Goal: Information Seeking & Learning: Check status

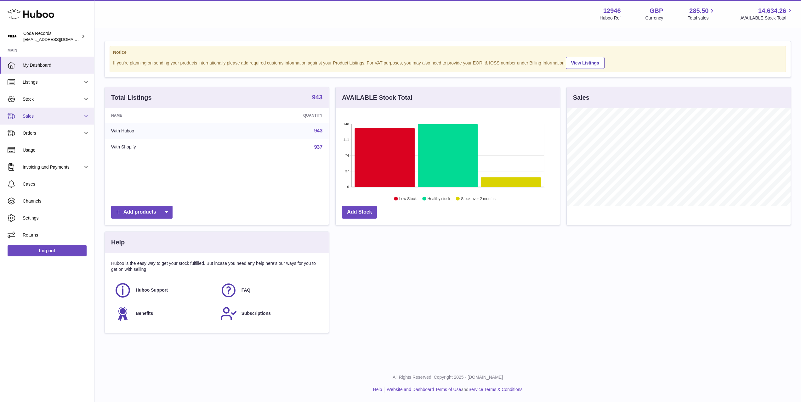
scroll to position [98, 224]
click at [57, 116] on span "Sales" at bounding box center [53, 116] width 60 height 6
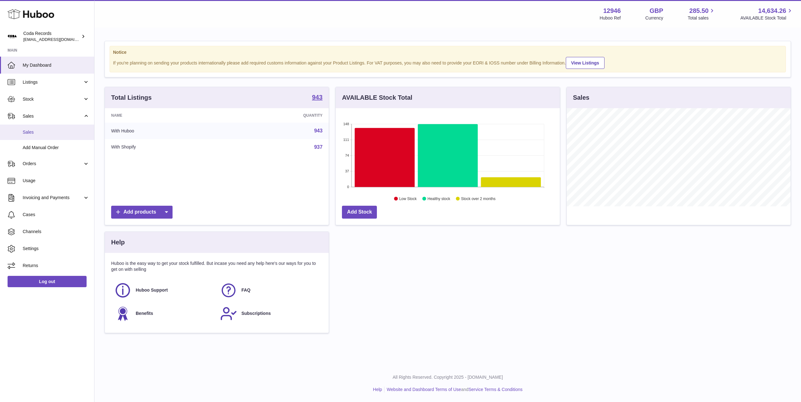
click at [56, 128] on link "Sales" at bounding box center [47, 132] width 94 height 15
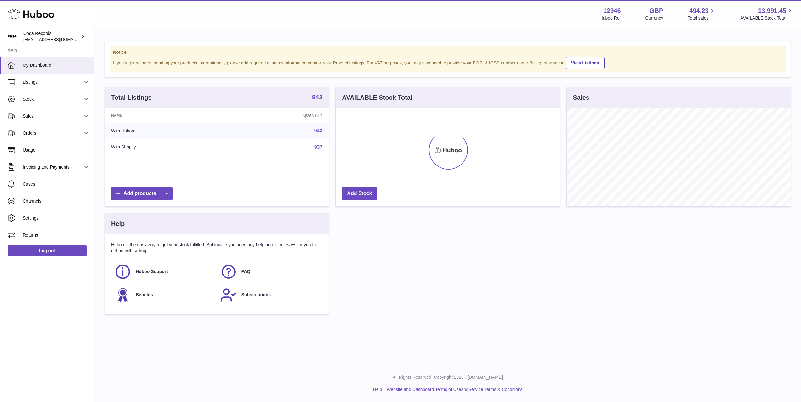
scroll to position [98, 224]
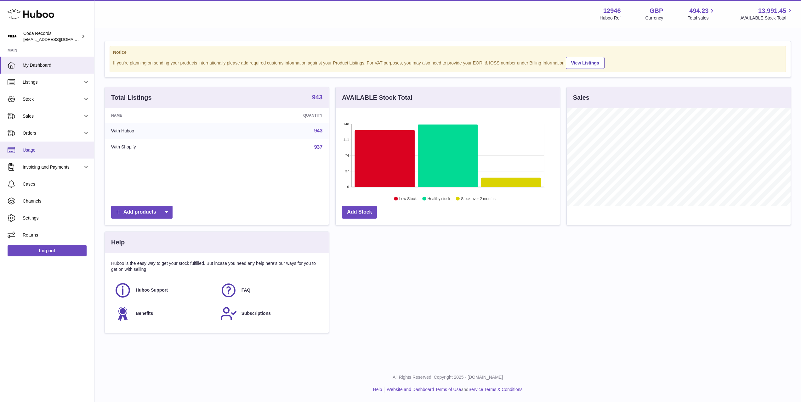
click at [43, 152] on span "Usage" at bounding box center [56, 150] width 67 height 6
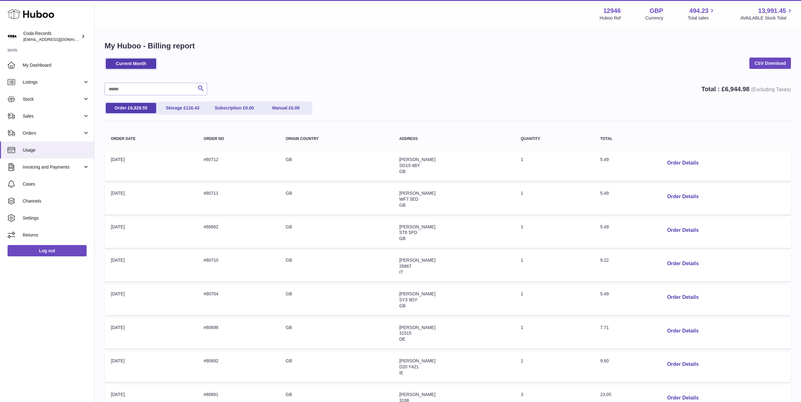
scroll to position [150, 0]
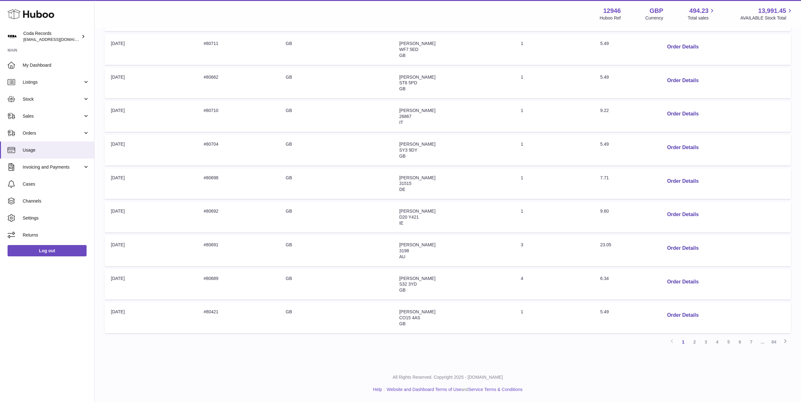
click at [771, 342] on link "84" at bounding box center [773, 342] width 11 height 11
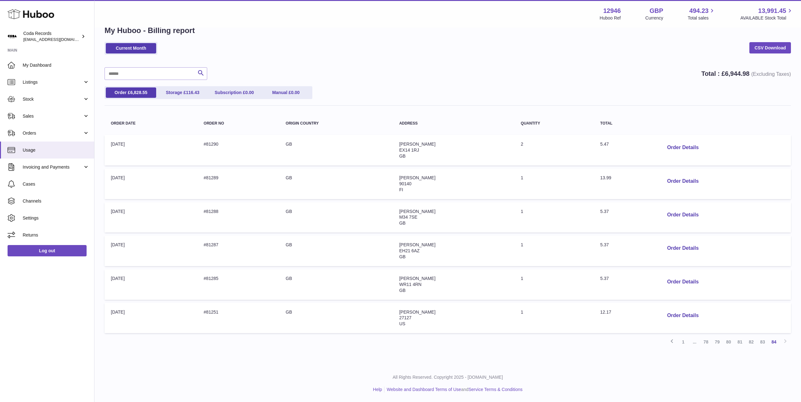
scroll to position [15, 0]
click at [760, 343] on link "83" at bounding box center [762, 342] width 11 height 11
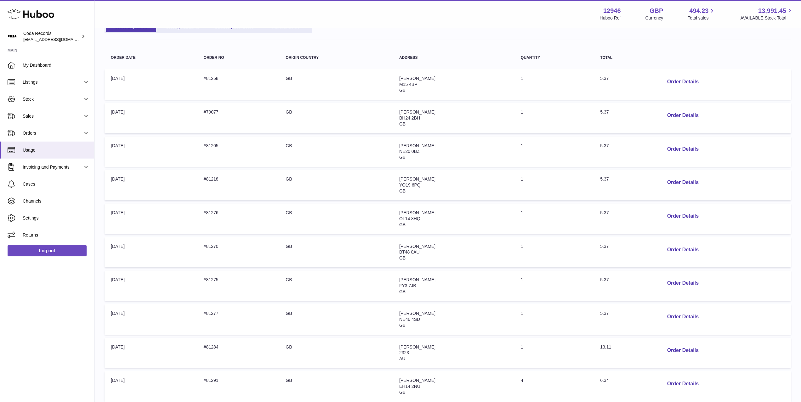
scroll to position [150, 0]
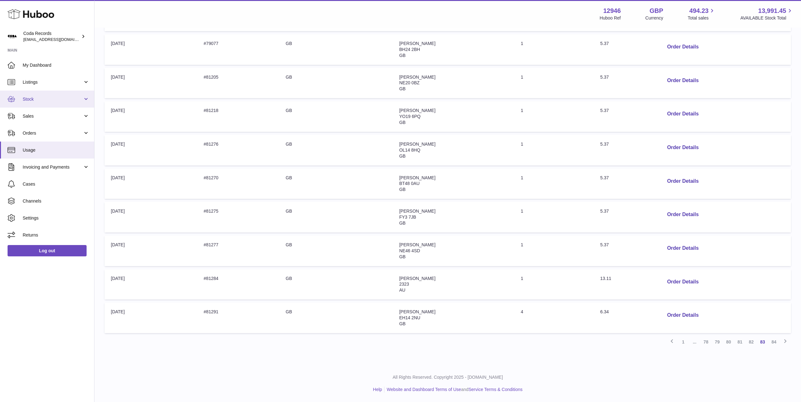
click at [56, 101] on span "Stock" at bounding box center [53, 99] width 60 height 6
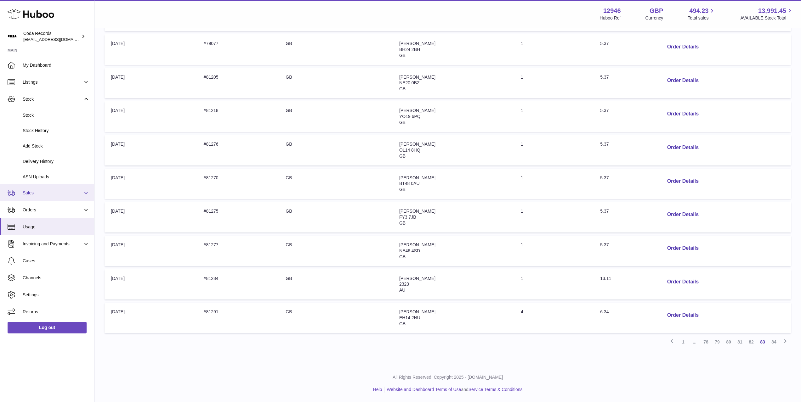
click at [55, 195] on span "Sales" at bounding box center [53, 193] width 60 height 6
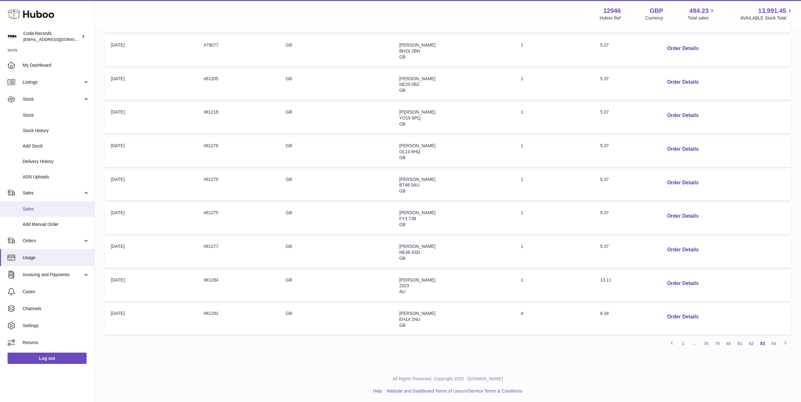
click at [53, 206] on link "Sales" at bounding box center [47, 209] width 94 height 15
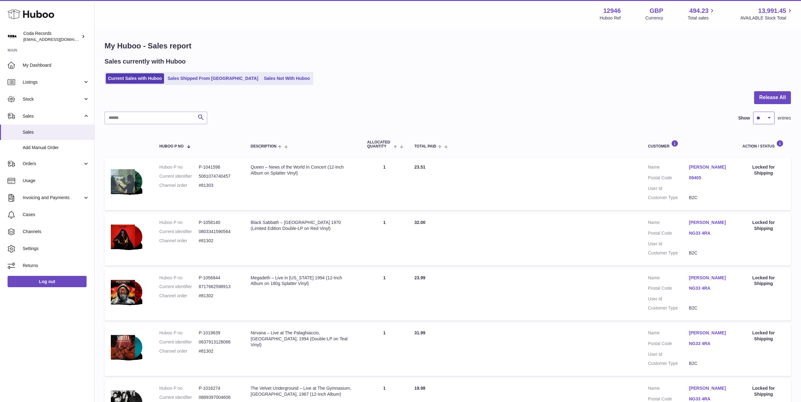
click at [768, 114] on select "** ** ** ***" at bounding box center [763, 118] width 21 height 13
select select "***"
click at [753, 112] on select "** ** ** ***" at bounding box center [763, 118] width 21 height 13
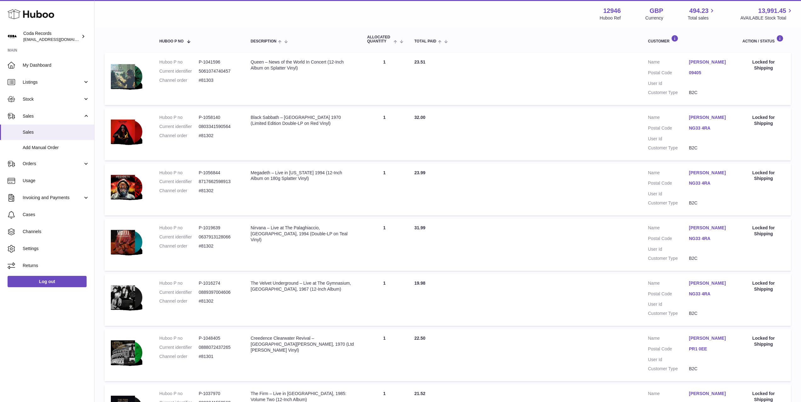
scroll to position [102, 0]
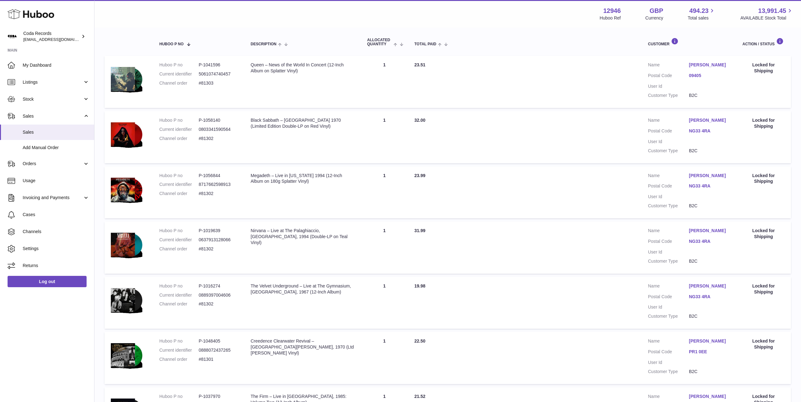
click at [705, 121] on link "[PERSON_NAME]" at bounding box center [709, 120] width 41 height 6
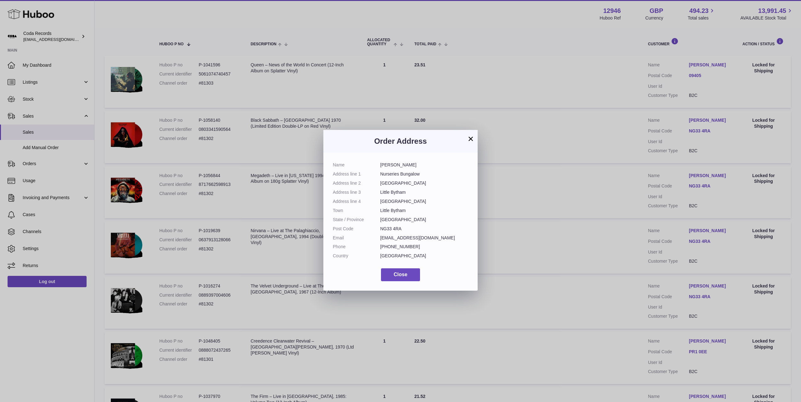
click at [586, 155] on div "× Order Address Name [PERSON_NAME] Address line 1 Nurseries Bungalow Address li…" at bounding box center [400, 210] width 801 height 402
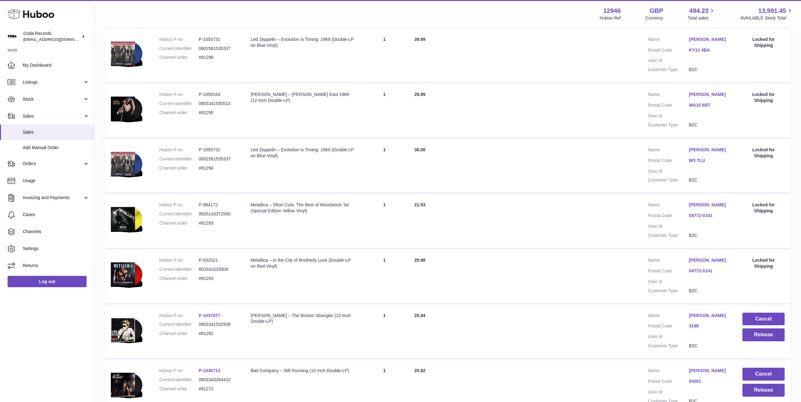
scroll to position [854, 0]
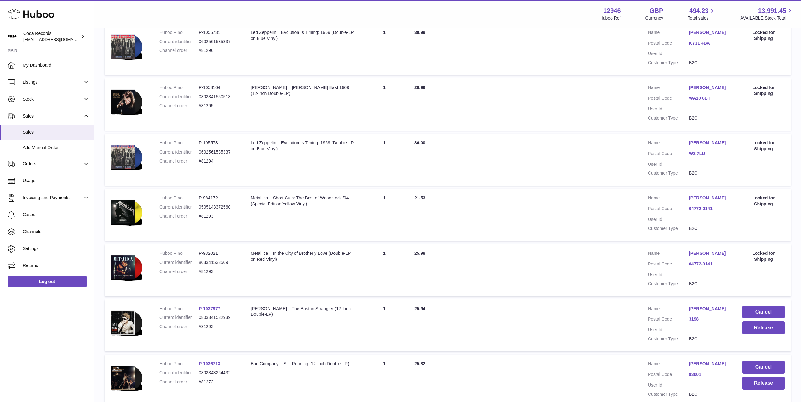
click at [714, 257] on link "[PERSON_NAME]" at bounding box center [709, 254] width 41 height 6
drag, startPoint x: 695, startPoint y: 231, endPoint x: 699, endPoint y: 202, distance: 29.3
click at [696, 230] on div at bounding box center [400, 201] width 801 height 402
click at [703, 146] on link "[PERSON_NAME]" at bounding box center [709, 143] width 41 height 6
click at [600, 154] on div at bounding box center [400, 201] width 801 height 402
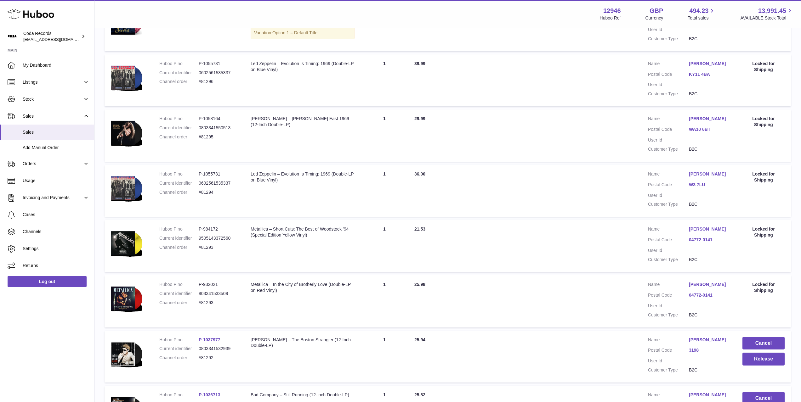
scroll to position [794, 0]
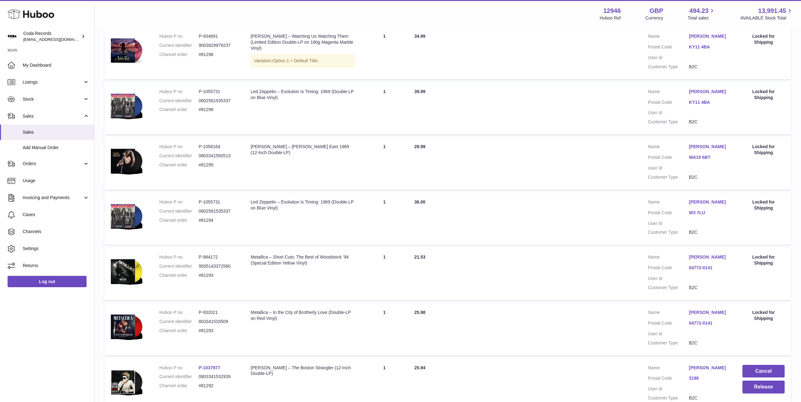
click at [712, 150] on link "[PERSON_NAME]" at bounding box center [709, 147] width 41 height 6
click at [613, 155] on div at bounding box center [400, 201] width 801 height 402
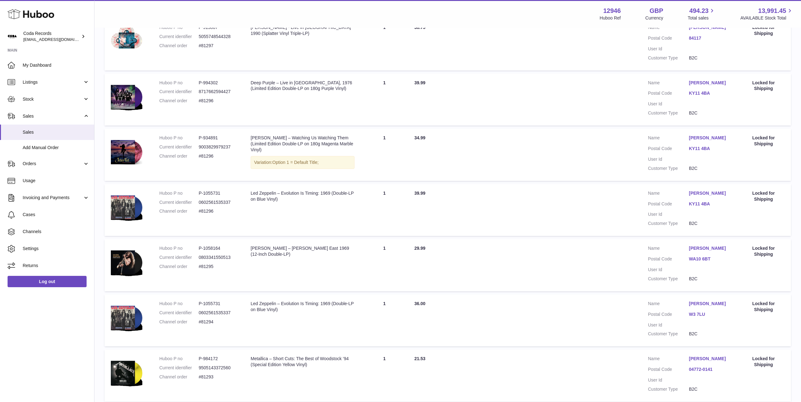
scroll to position [690, 0]
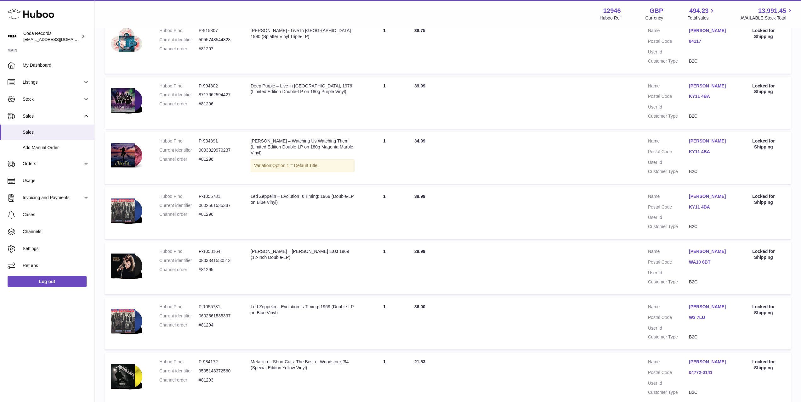
click at [707, 144] on link "[PERSON_NAME]" at bounding box center [709, 141] width 41 height 6
click at [604, 148] on div at bounding box center [400, 201] width 801 height 402
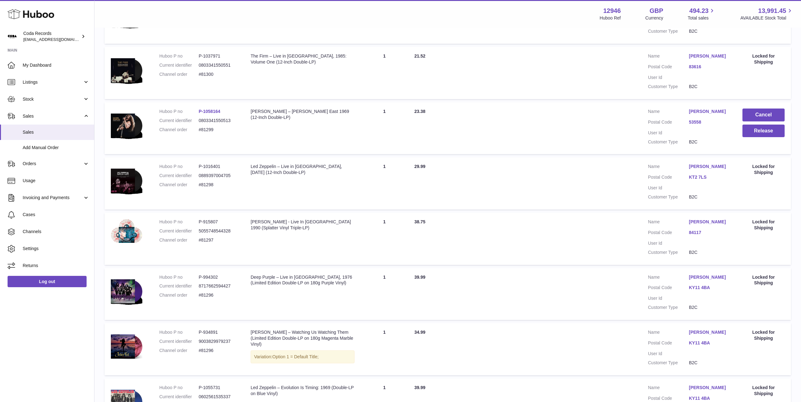
scroll to position [490, 0]
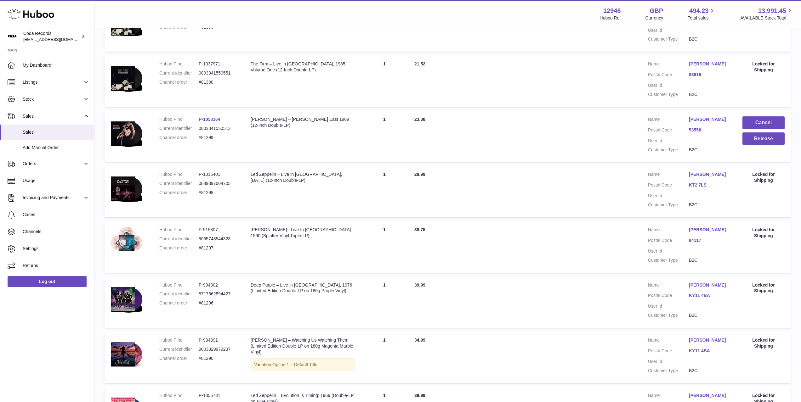
click at [701, 174] on link "[PERSON_NAME]" at bounding box center [709, 175] width 41 height 6
click at [609, 172] on div at bounding box center [400, 201] width 801 height 402
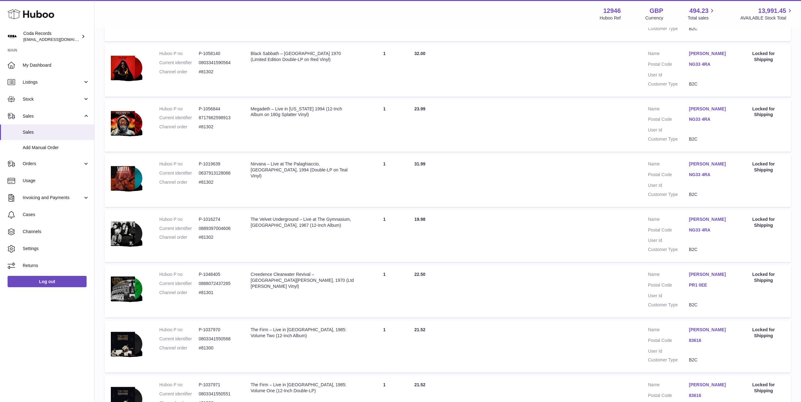
scroll to position [0, 0]
